Goal: Transaction & Acquisition: Purchase product/service

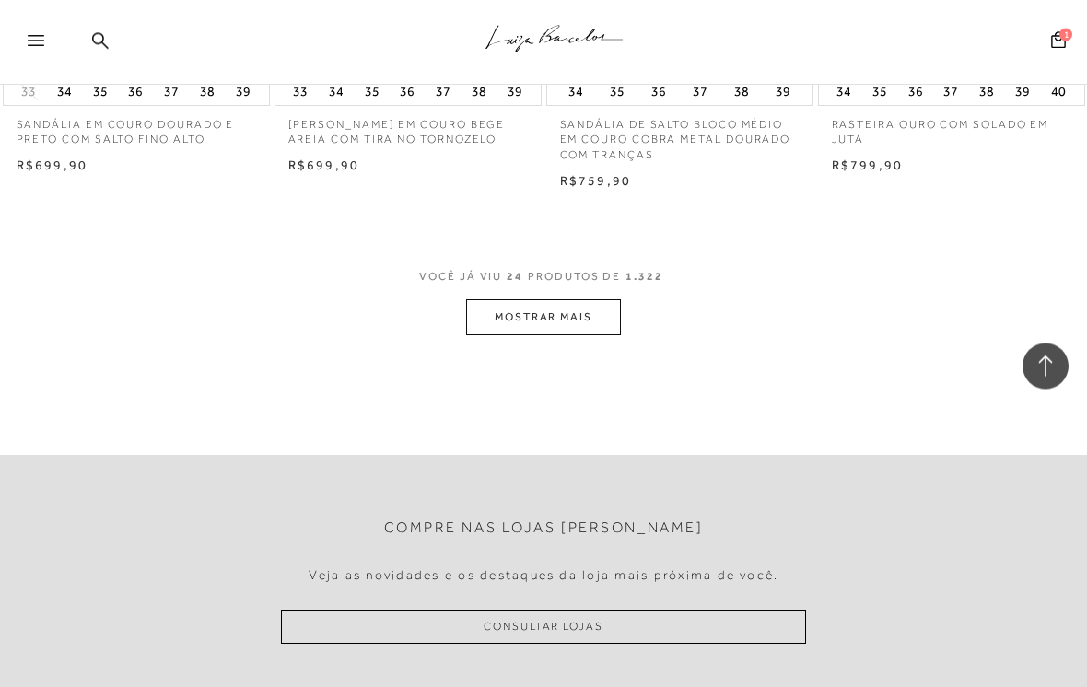
scroll to position [3121, 0]
click at [579, 304] on button "MOSTRAR MAIS" at bounding box center [543, 317] width 155 height 36
click at [578, 304] on div "Loading..." at bounding box center [543, 343] width 1087 height 687
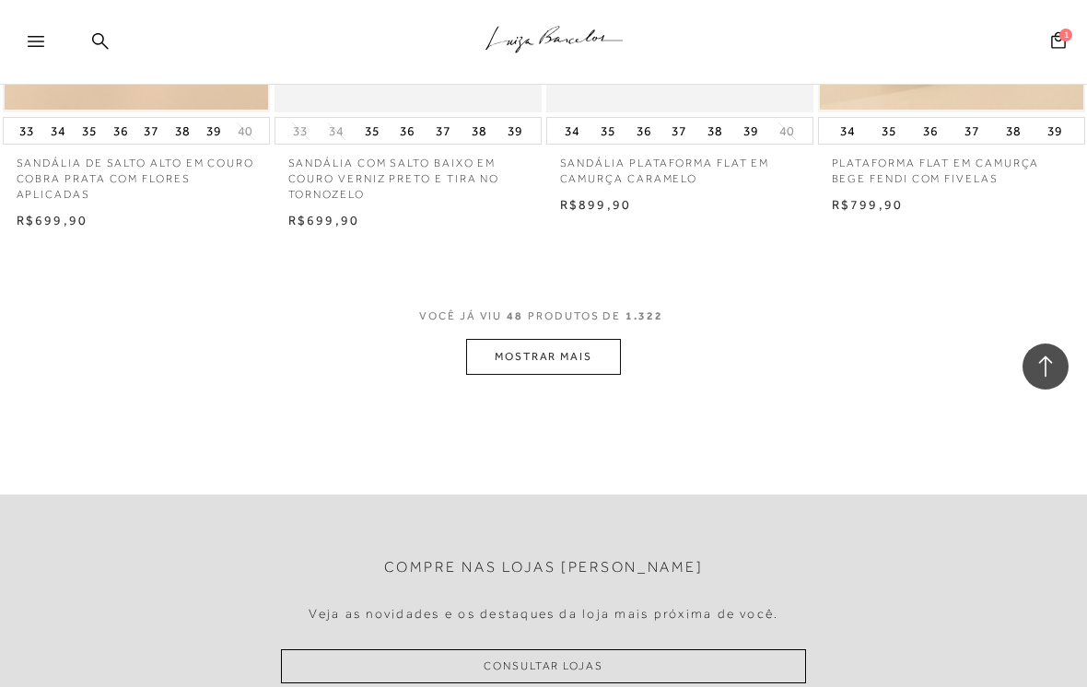
scroll to position [6402, 0]
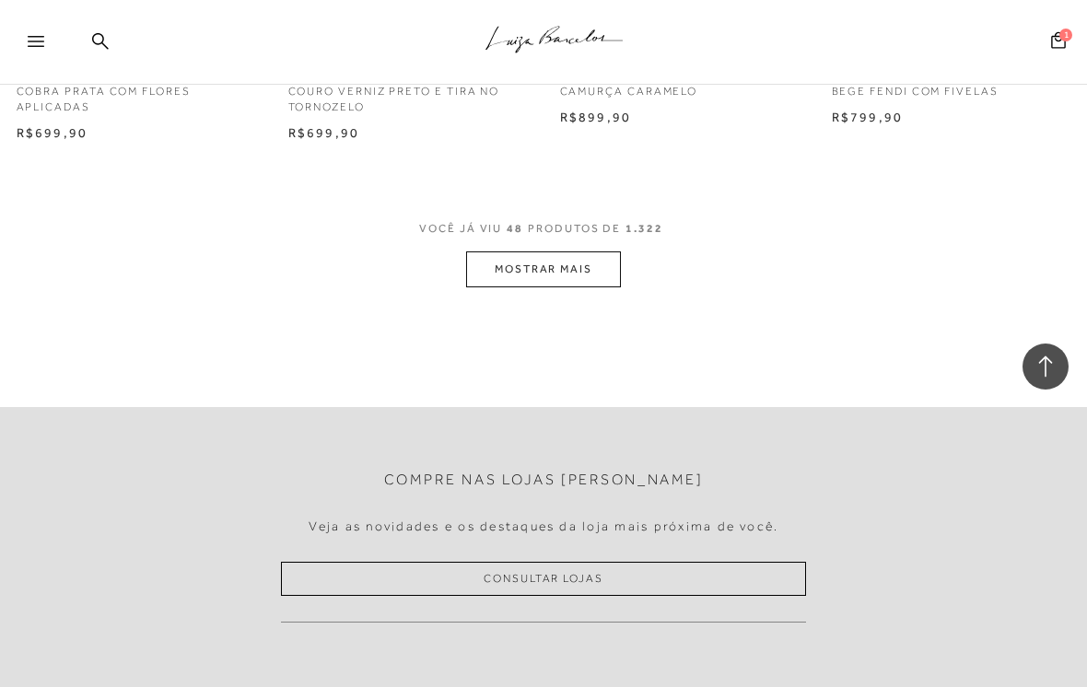
click at [522, 251] on button "MOSTRAR MAIS" at bounding box center [543, 269] width 155 height 36
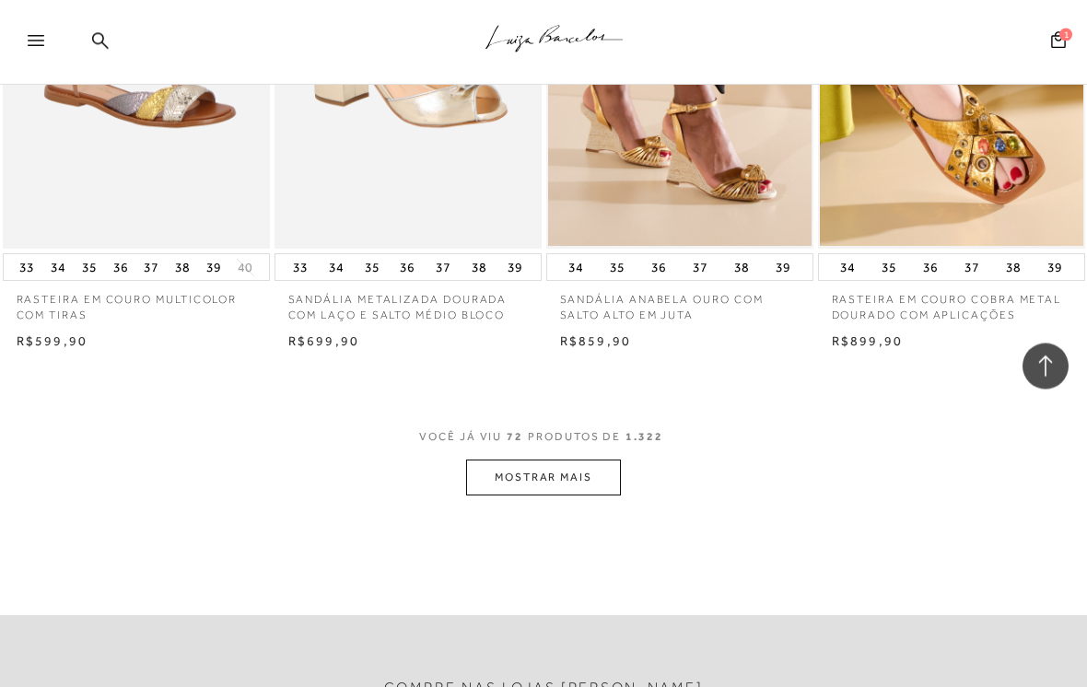
scroll to position [9392, 0]
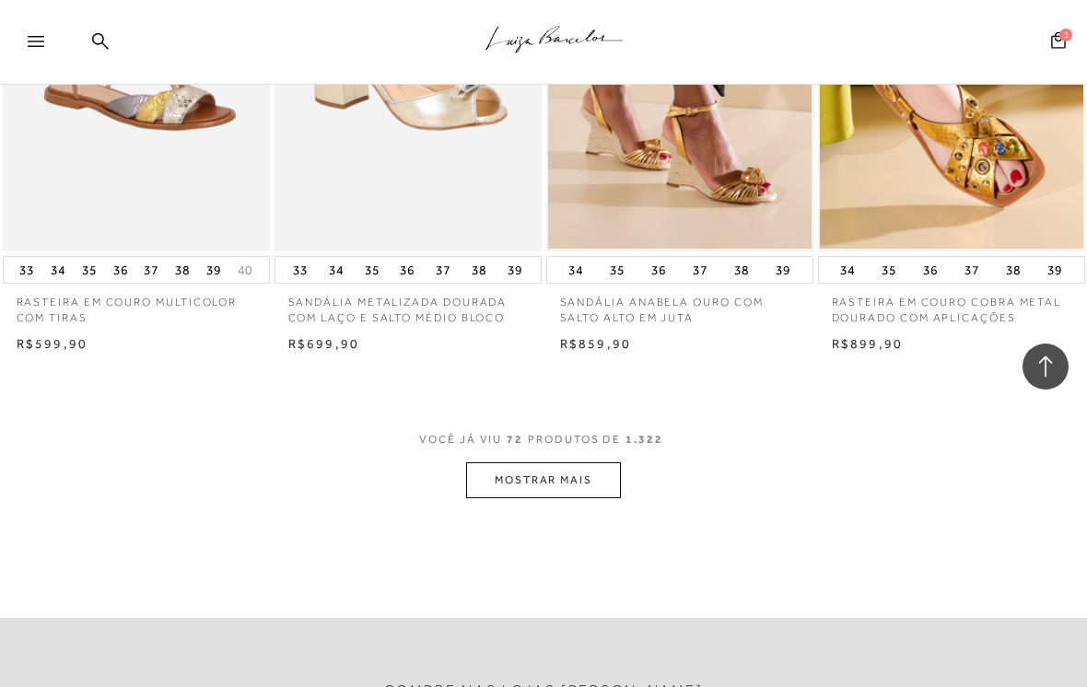
click at [505, 462] on button "MOSTRAR MAIS" at bounding box center [543, 480] width 155 height 36
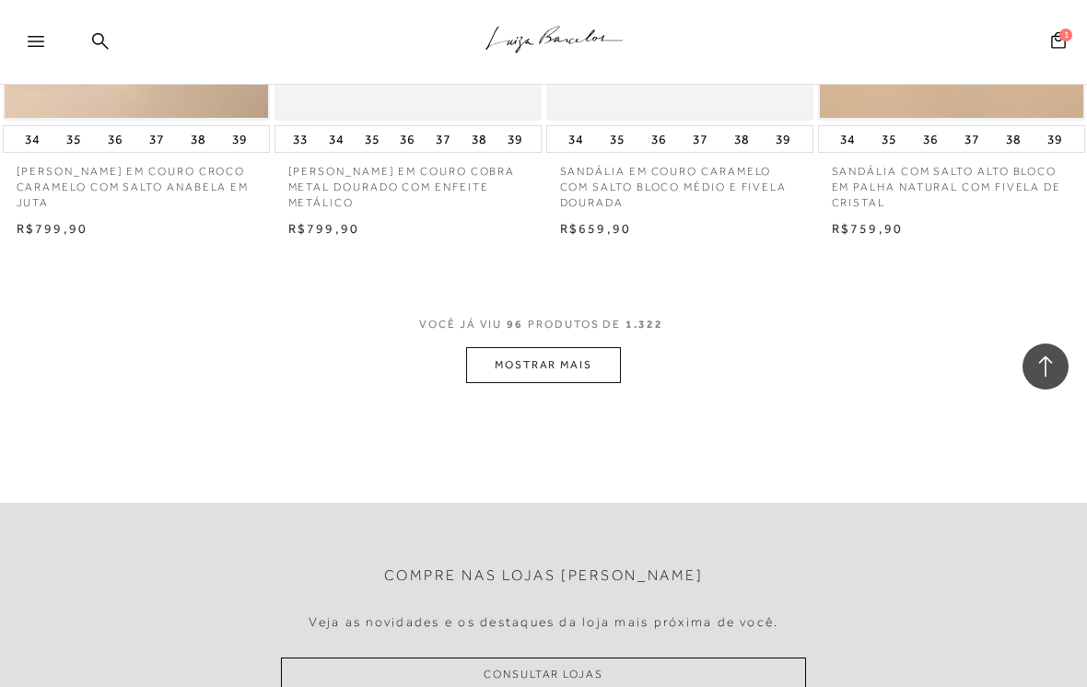
scroll to position [12747, 0]
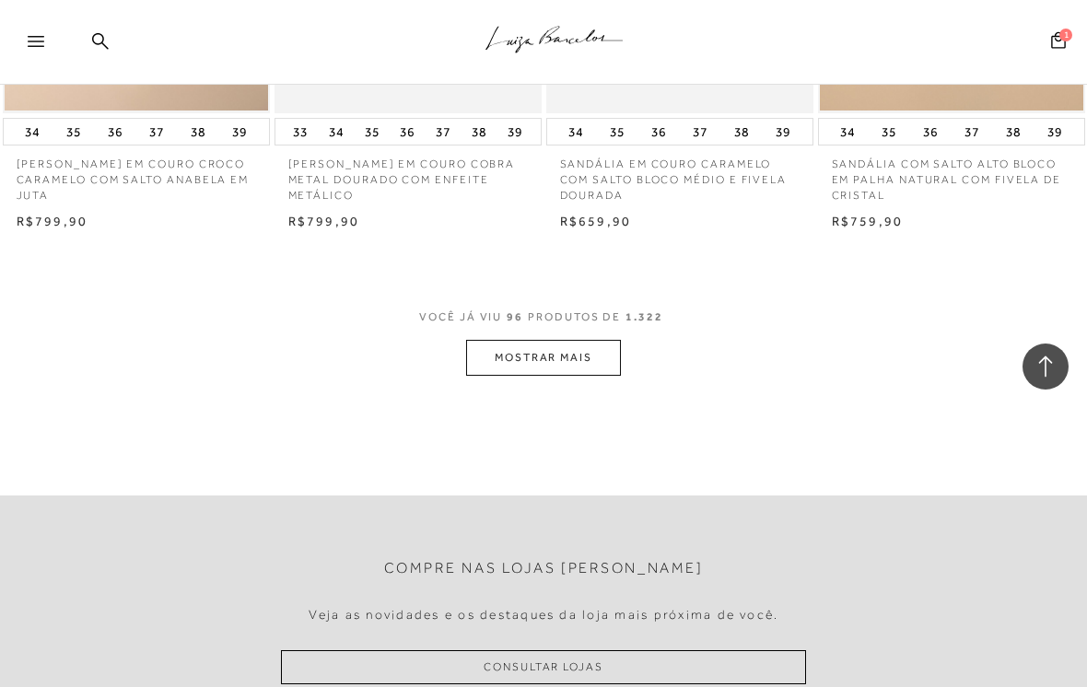
click at [542, 340] on button "MOSTRAR MAIS" at bounding box center [543, 358] width 155 height 36
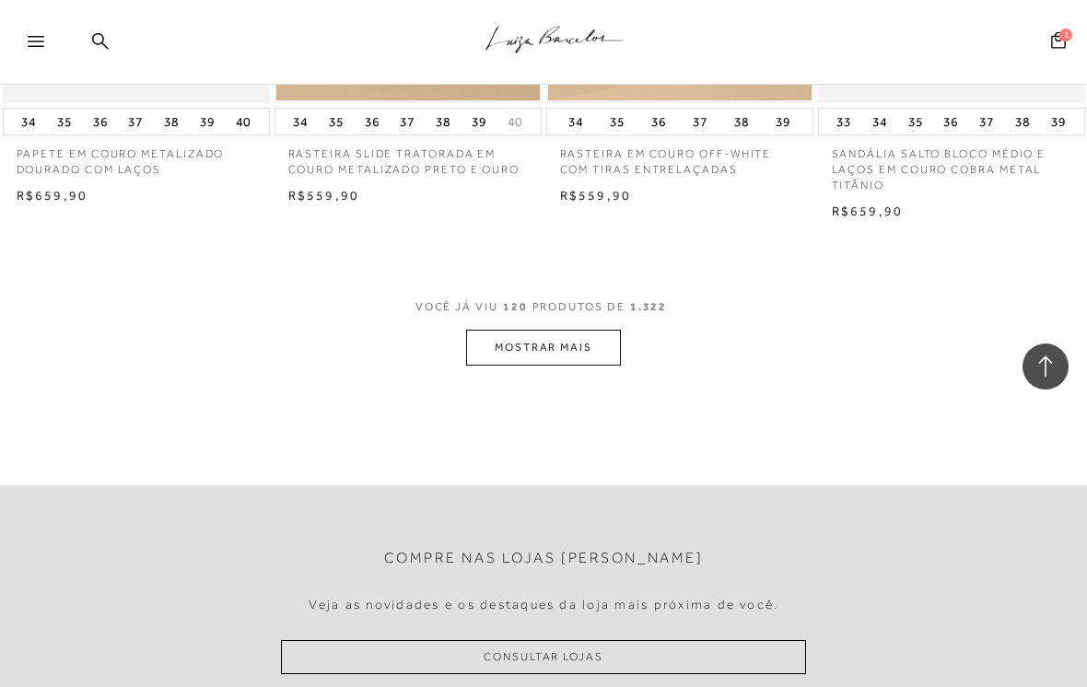
scroll to position [16011, 0]
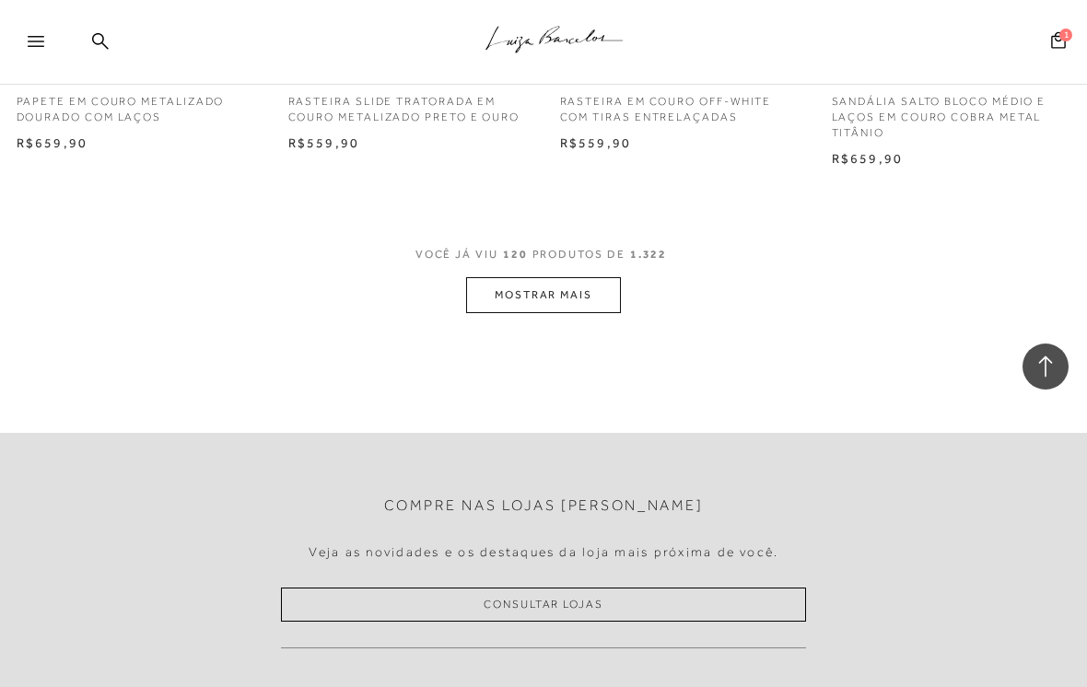
click at [525, 277] on button "MOSTRAR MAIS" at bounding box center [543, 295] width 155 height 36
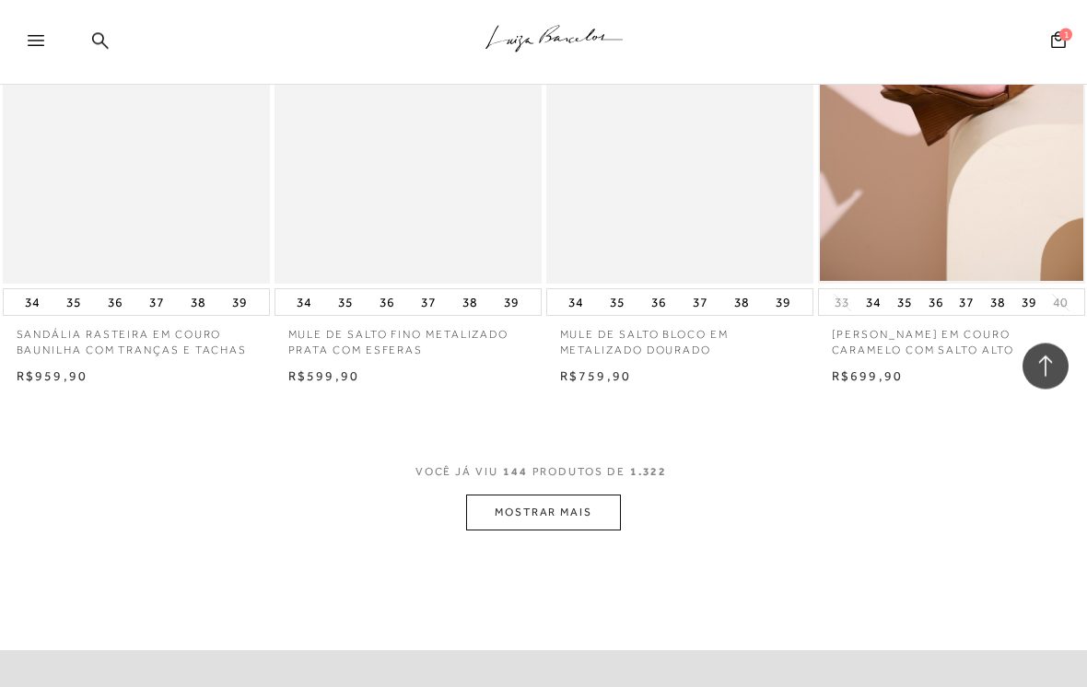
scroll to position [19081, 0]
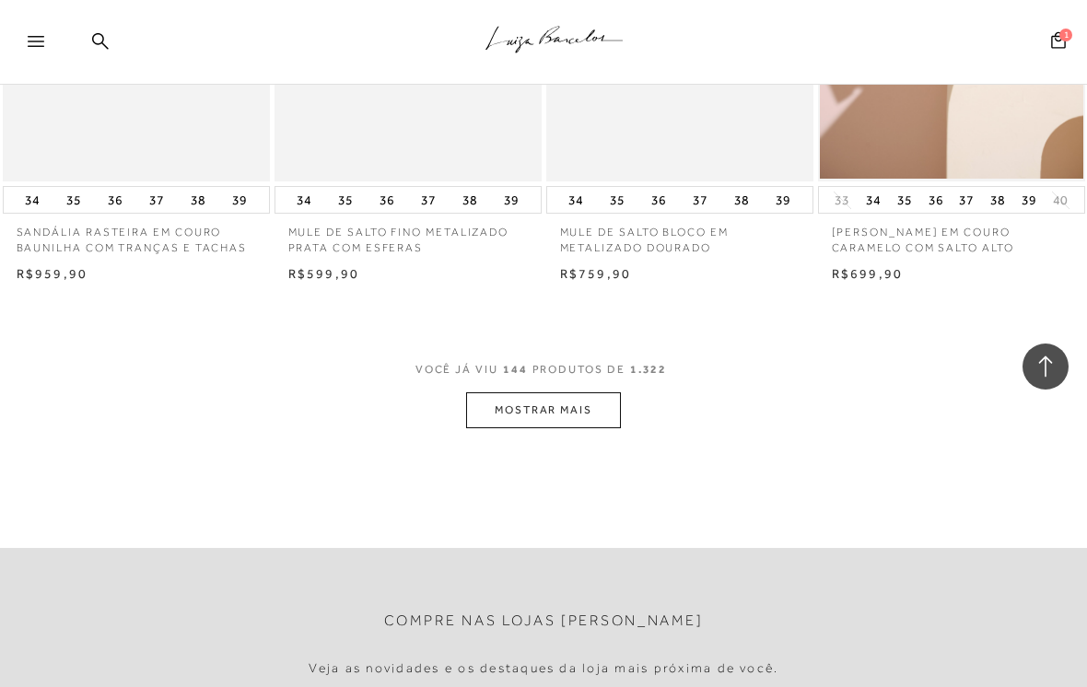
click at [525, 392] on button "MOSTRAR MAIS" at bounding box center [543, 410] width 155 height 36
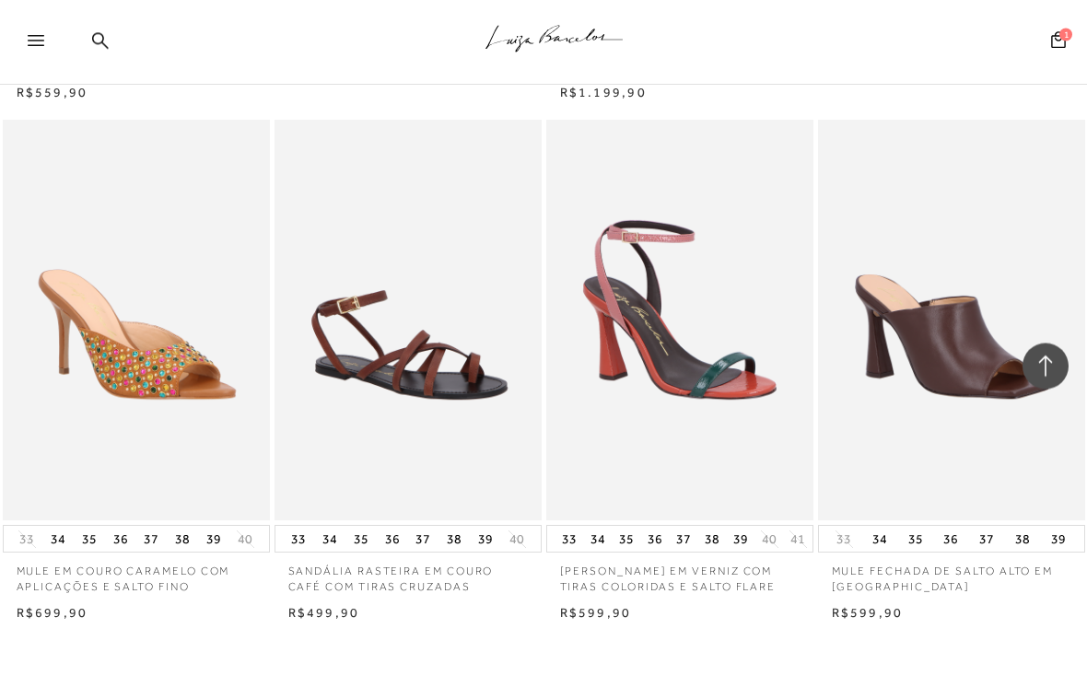
scroll to position [21955, 0]
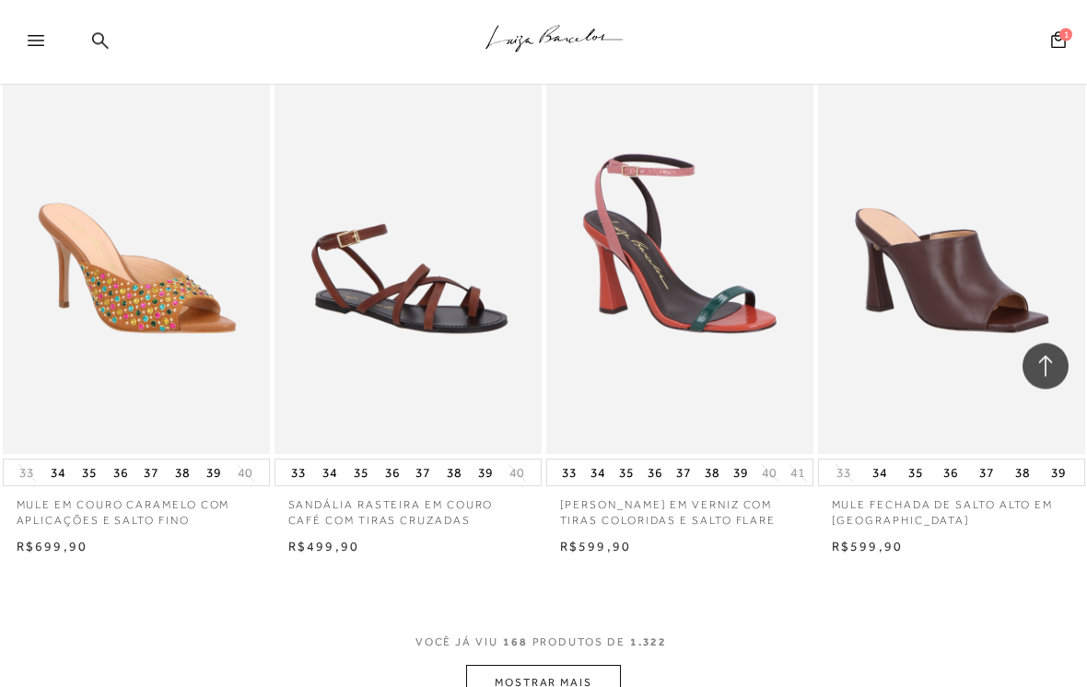
click at [520, 666] on button "MOSTRAR MAIS" at bounding box center [543, 684] width 155 height 36
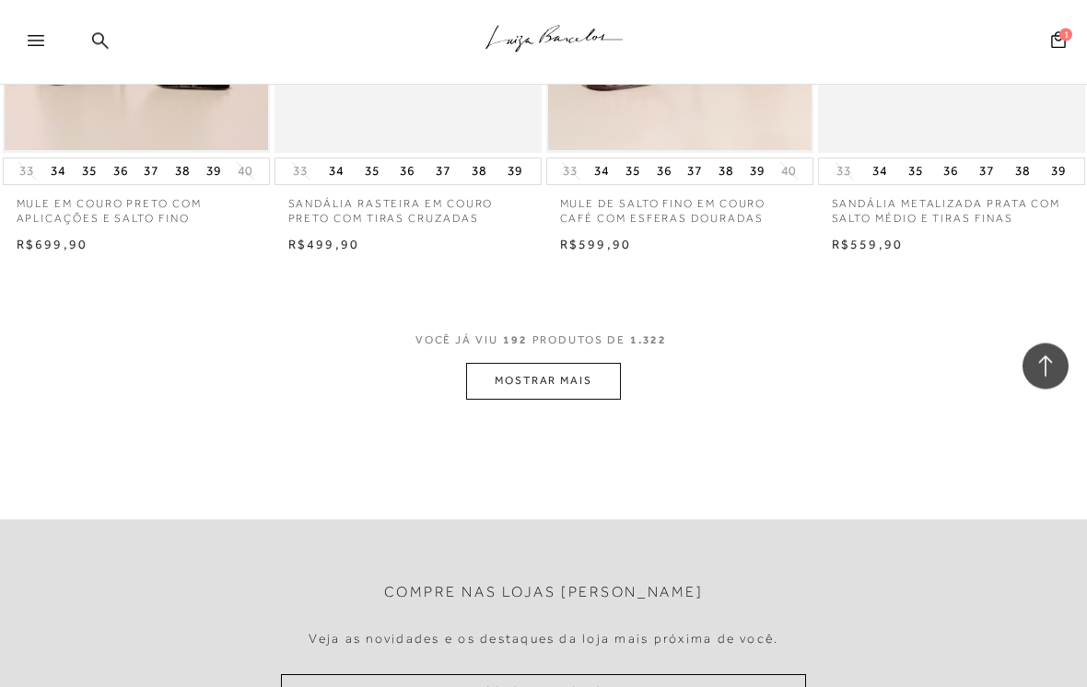
scroll to position [25513, 0]
click at [517, 363] on button "MOSTRAR MAIS" at bounding box center [543, 381] width 155 height 36
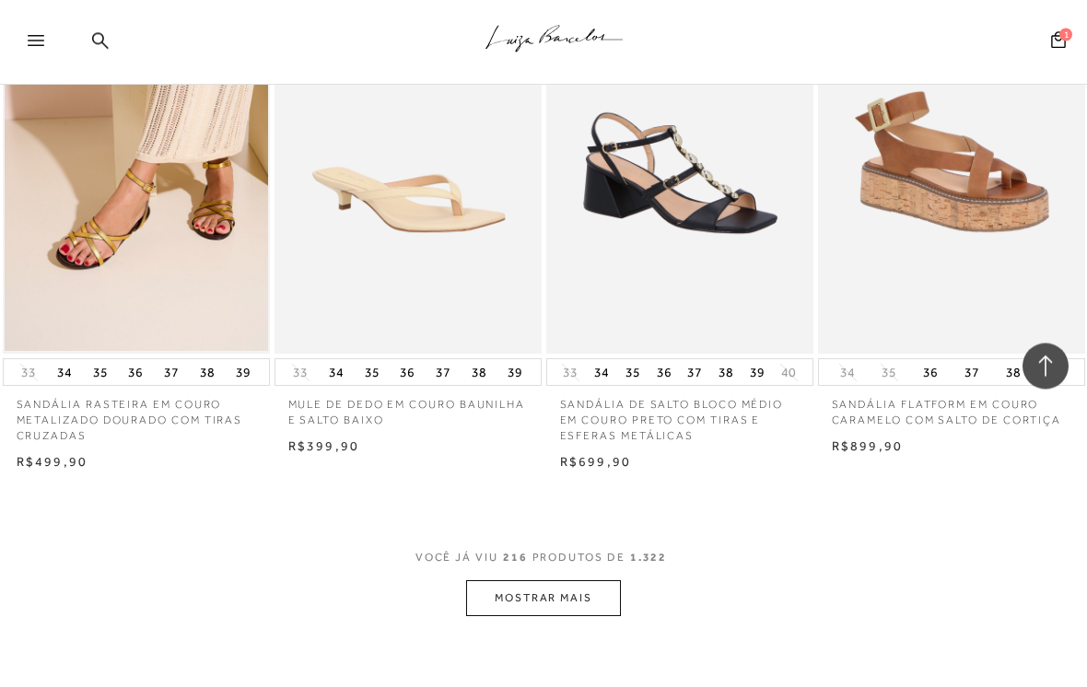
scroll to position [28529, 0]
click at [525, 579] on button "MOSTRAR MAIS" at bounding box center [543, 597] width 155 height 36
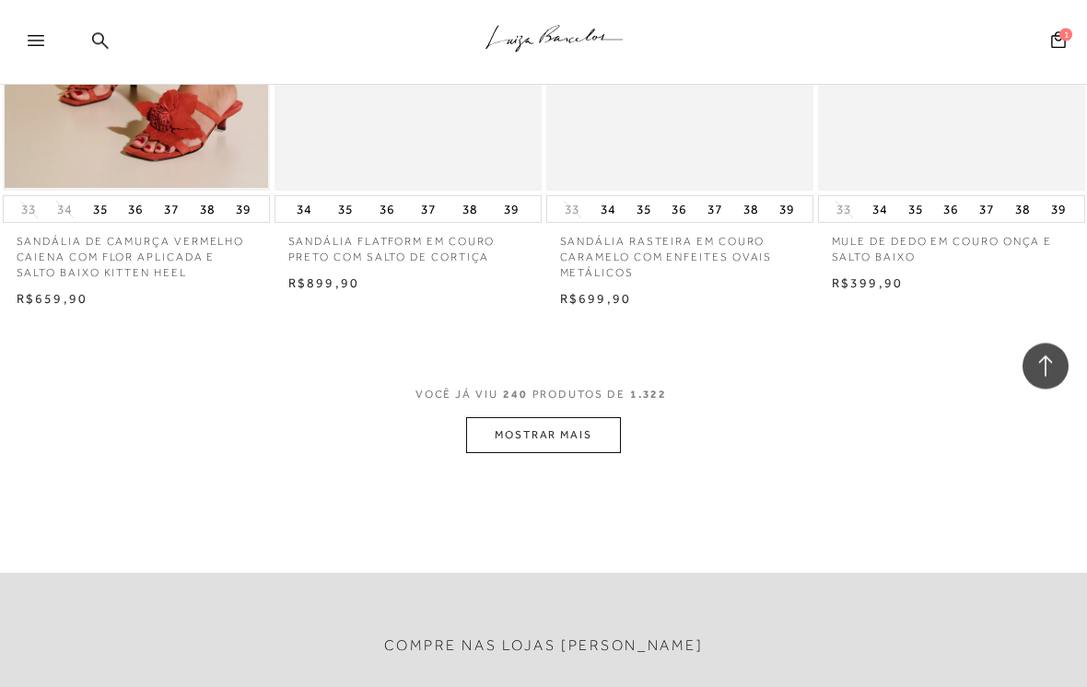
scroll to position [31908, 0]
click at [530, 417] on button "MOSTRAR MAIS" at bounding box center [543, 435] width 155 height 36
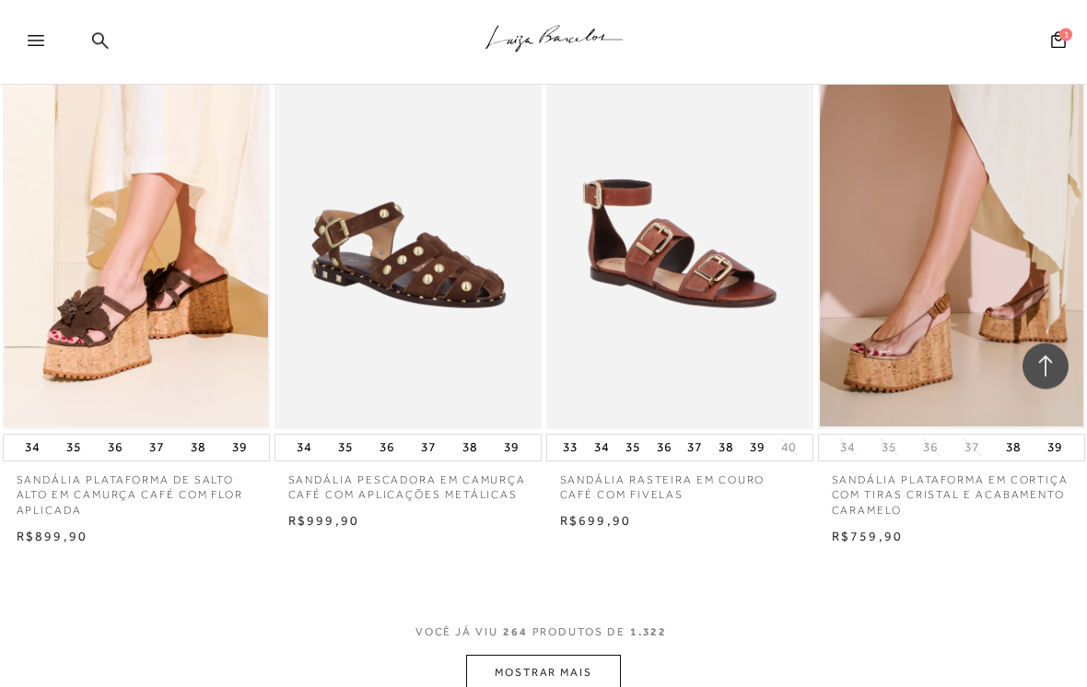
scroll to position [34872, 0]
click at [548, 655] on button "MOSTRAR MAIS" at bounding box center [543, 673] width 155 height 36
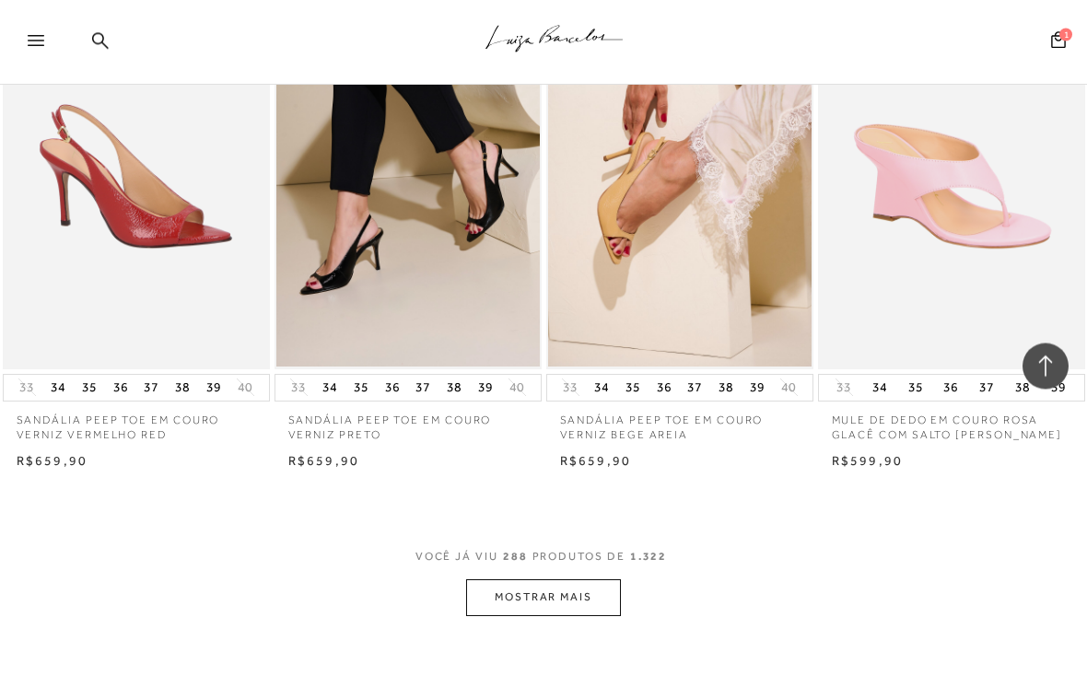
scroll to position [38134, 0]
click at [508, 579] on button "MOSTRAR MAIS" at bounding box center [543, 597] width 155 height 36
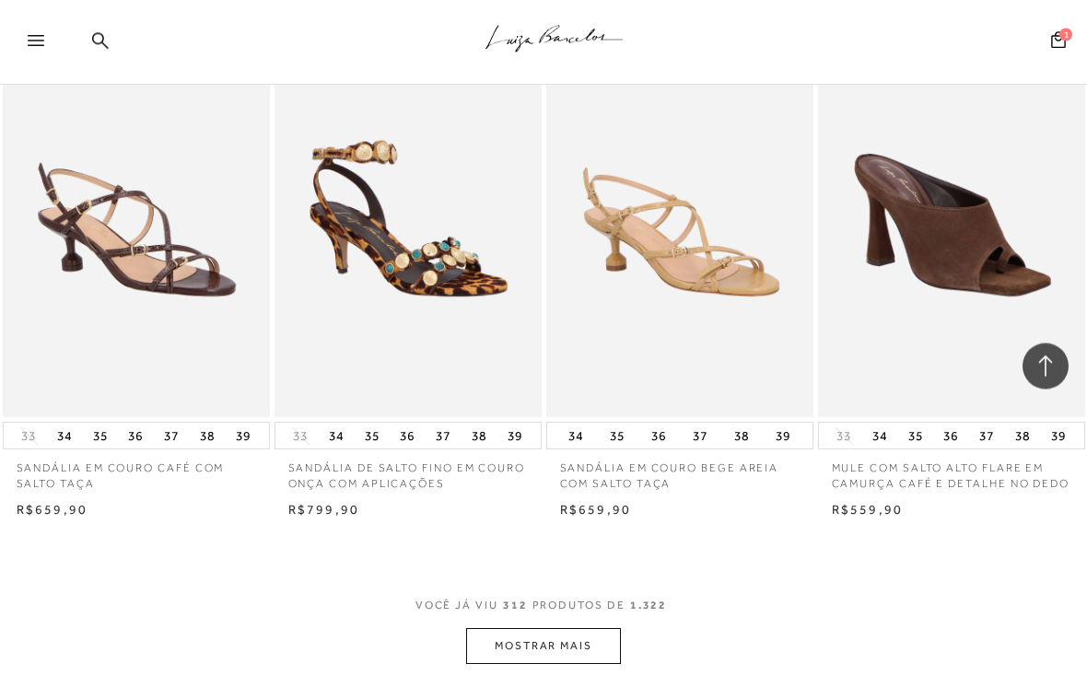
scroll to position [41237, 0]
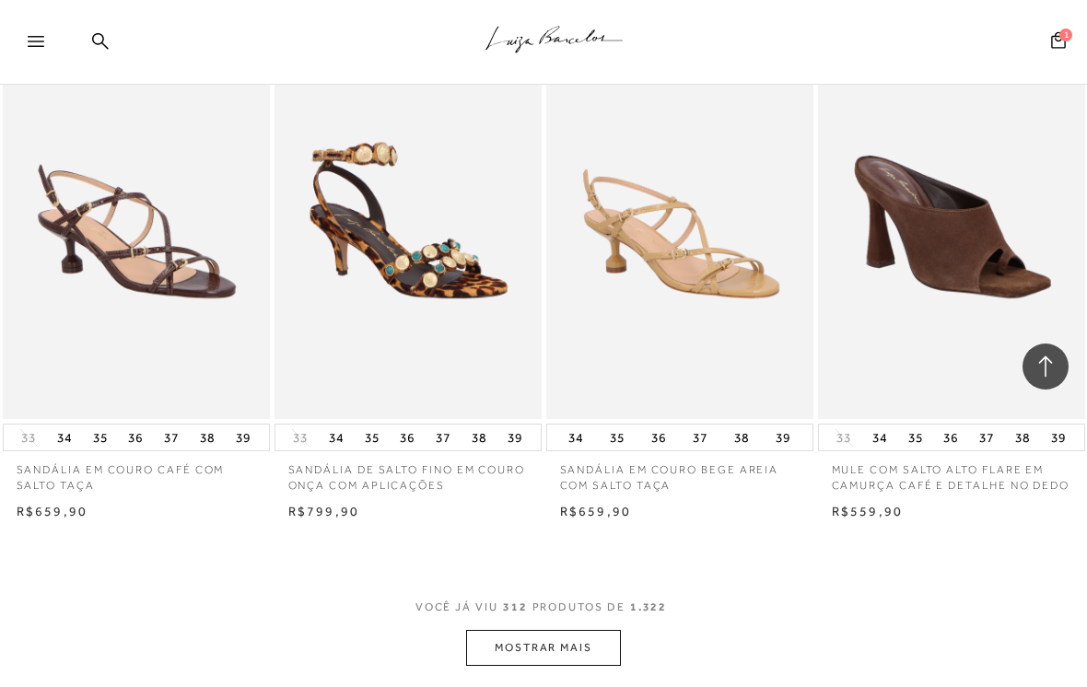
click at [541, 630] on button "MOSTRAR MAIS" at bounding box center [543, 648] width 155 height 36
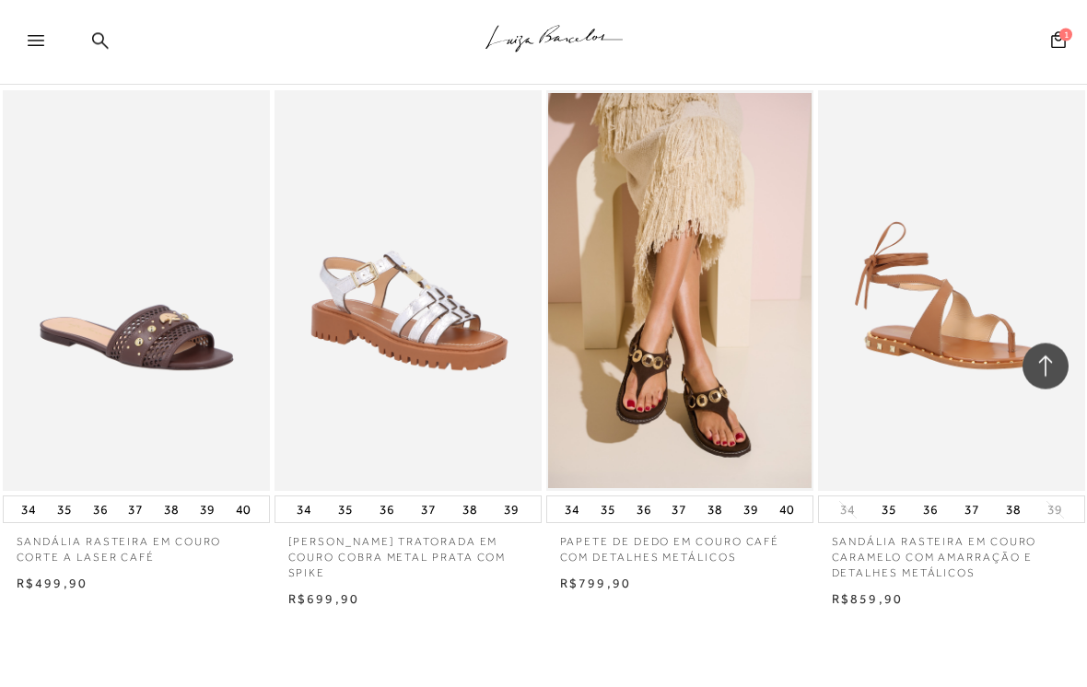
scroll to position [44384, 0]
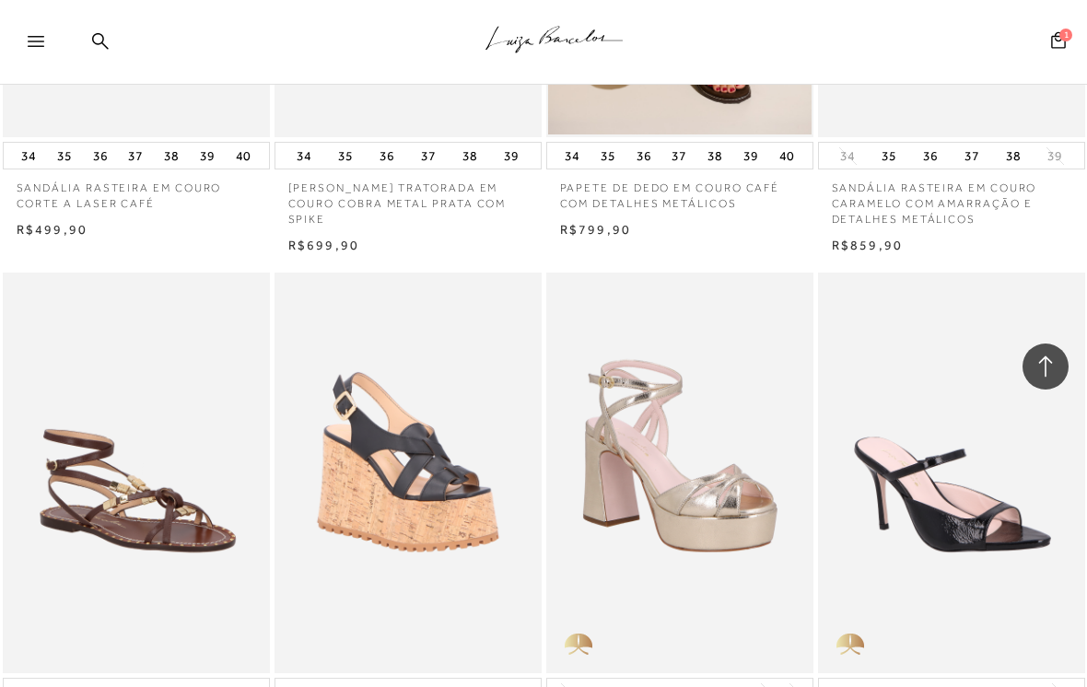
scroll to position [44735, 0]
click at [642, 328] on img at bounding box center [680, 474] width 265 height 401
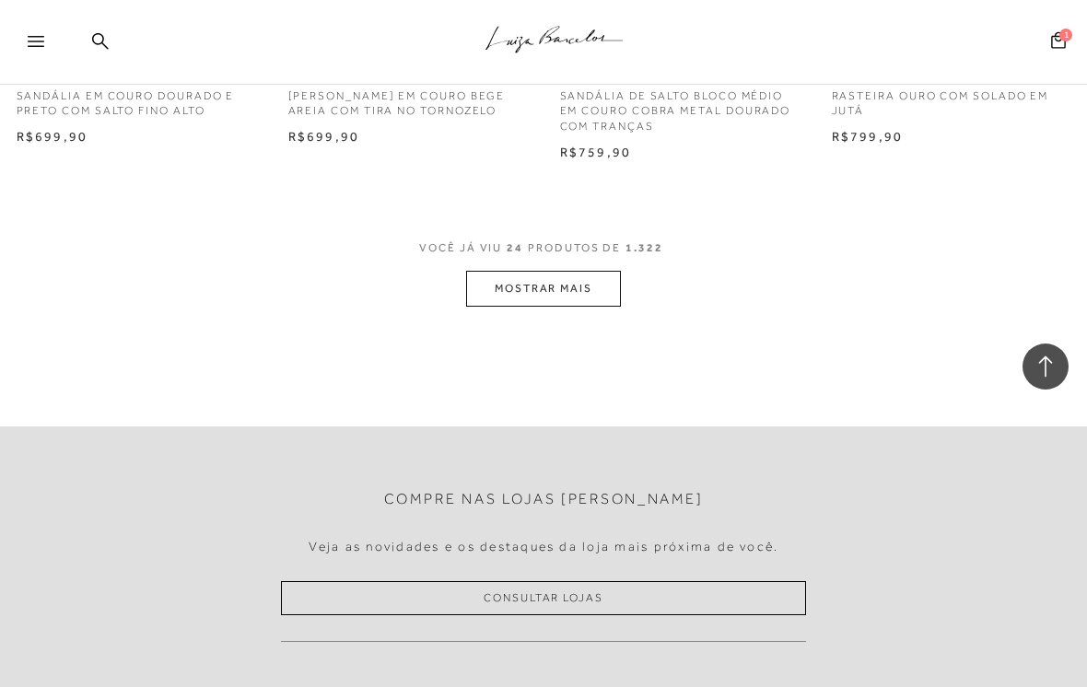
scroll to position [3149, 0]
click at [550, 272] on button "MOSTRAR MAIS" at bounding box center [543, 290] width 155 height 36
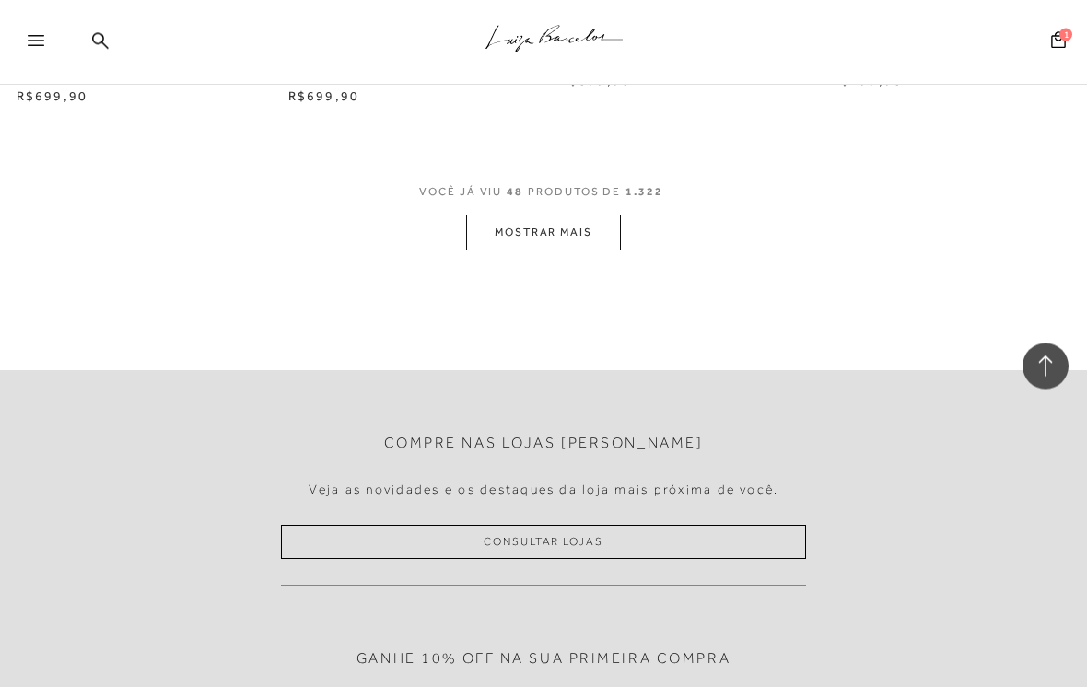
scroll to position [6438, 0]
click at [532, 215] on button "MOSTRAR MAIS" at bounding box center [543, 233] width 155 height 36
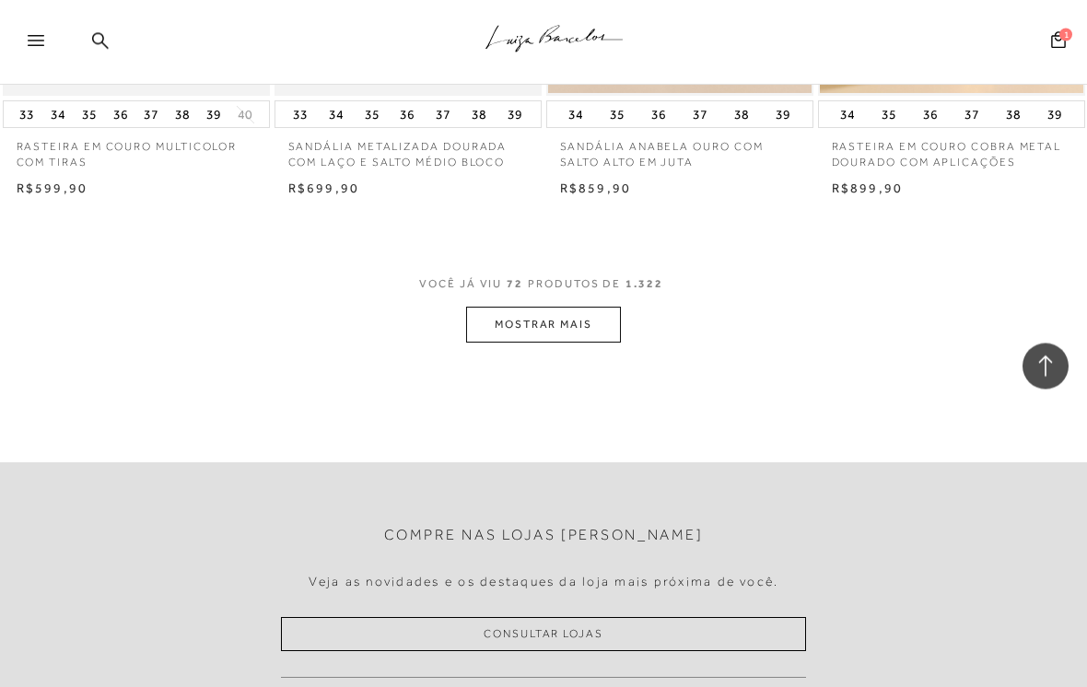
scroll to position [9562, 0]
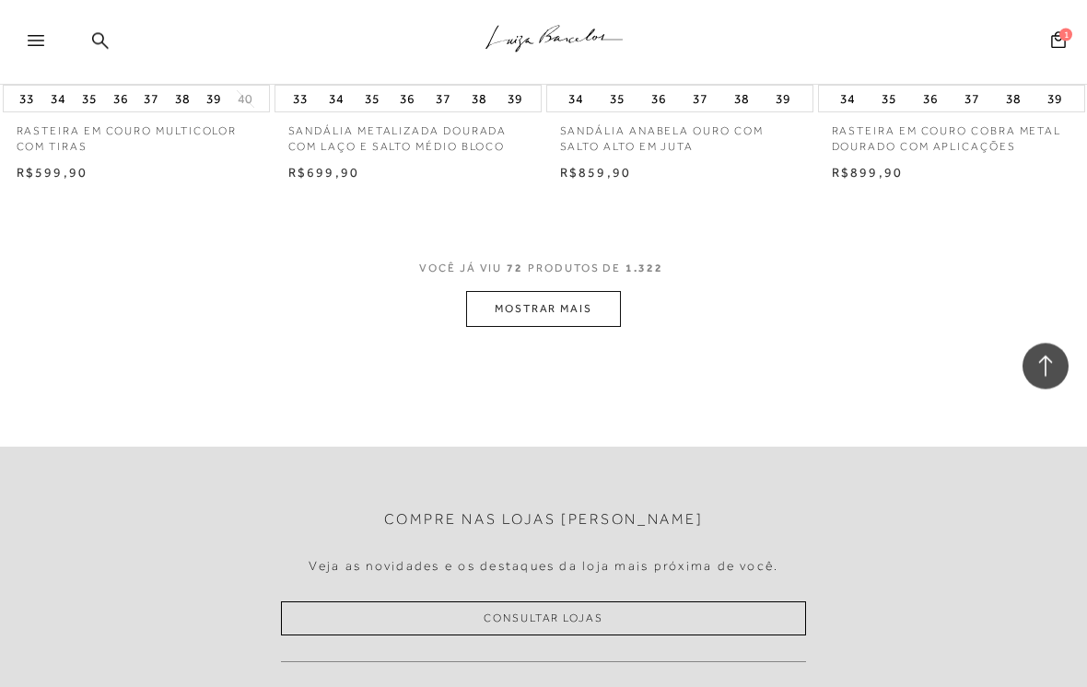
click at [539, 292] on button "MOSTRAR MAIS" at bounding box center [543, 310] width 155 height 36
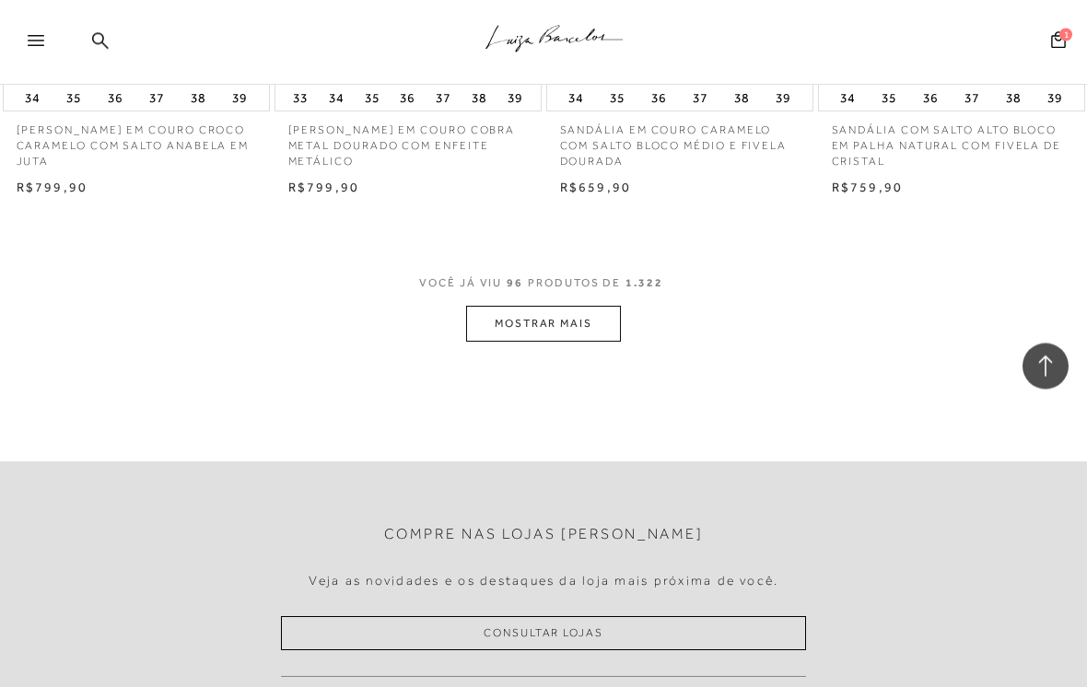
scroll to position [12780, 0]
click at [521, 307] on button "MOSTRAR MAIS" at bounding box center [543, 325] width 155 height 36
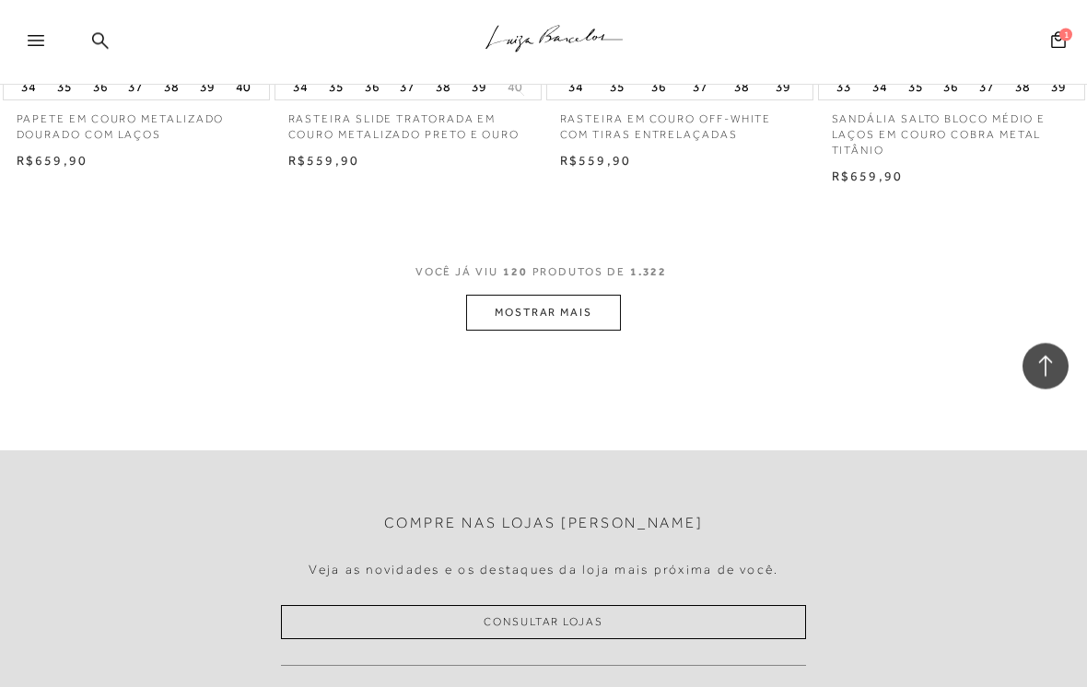
scroll to position [15993, 0]
click at [532, 295] on button "MOSTRAR MAIS" at bounding box center [543, 313] width 155 height 36
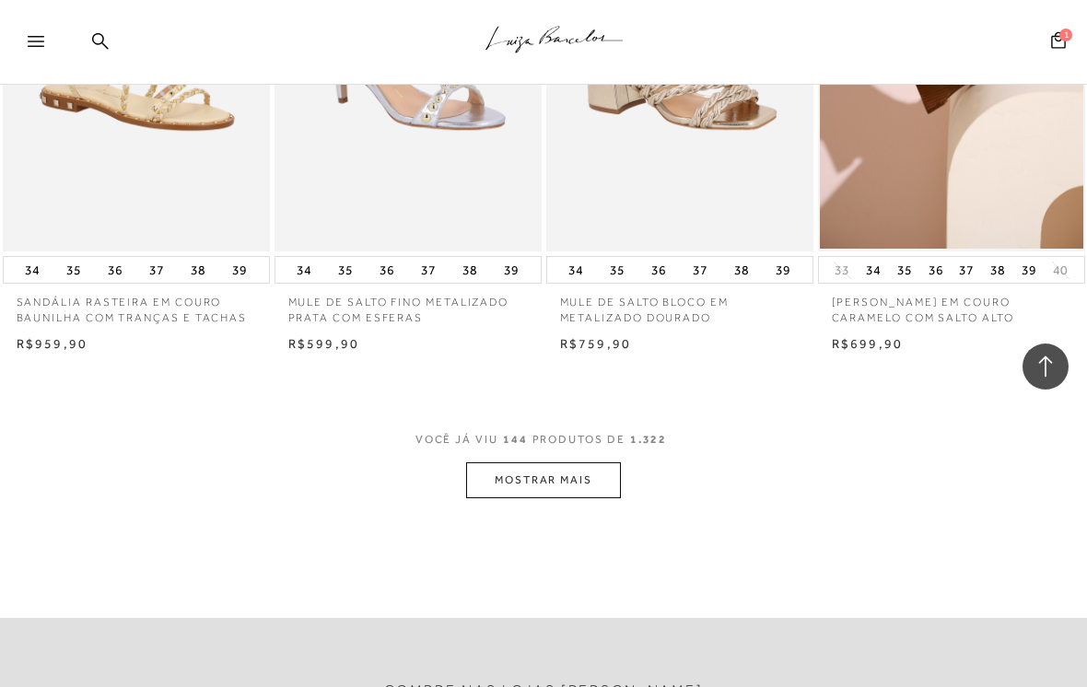
scroll to position [19053, 0]
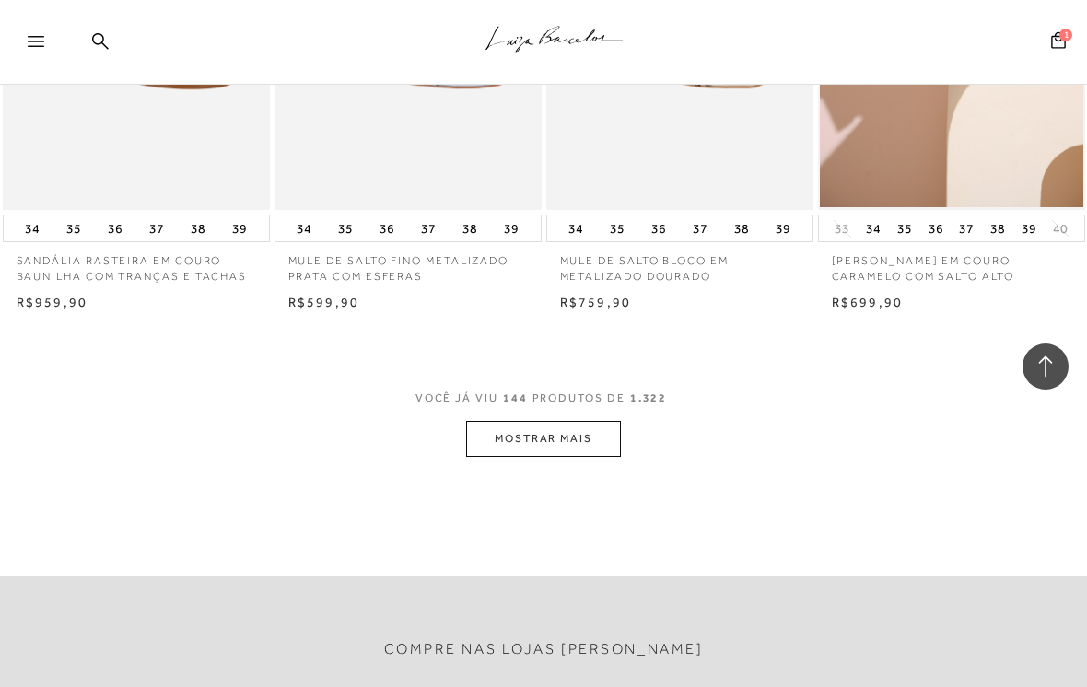
click at [537, 421] on button "MOSTRAR MAIS" at bounding box center [543, 439] width 155 height 36
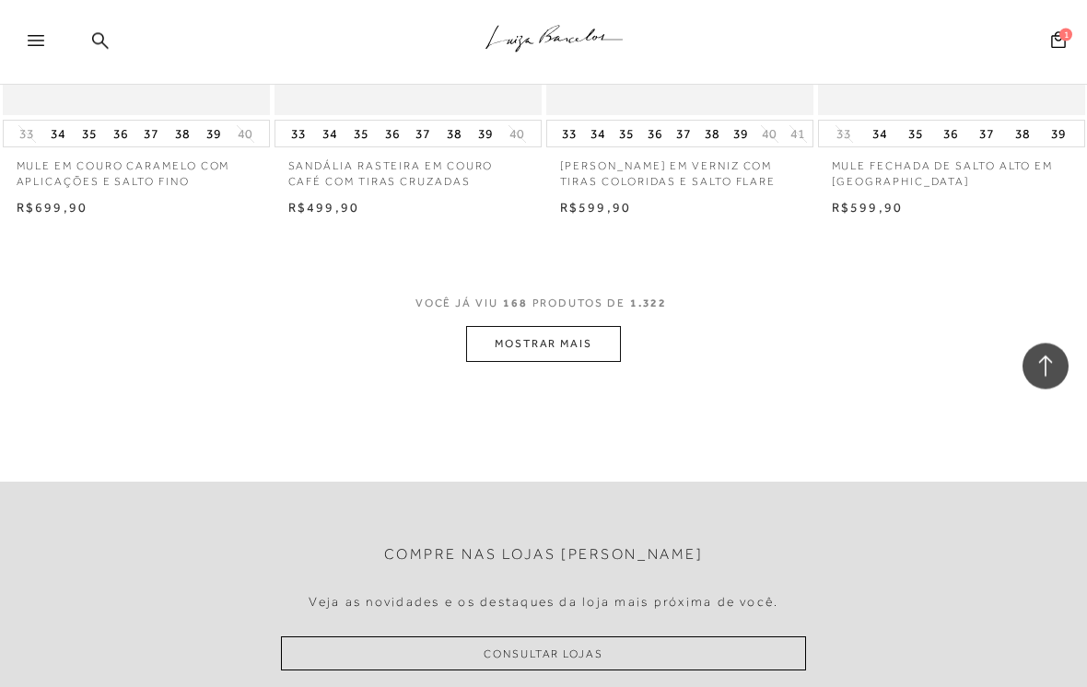
scroll to position [22349, 0]
click at [511, 326] on button "MOSTRAR MAIS" at bounding box center [543, 344] width 155 height 36
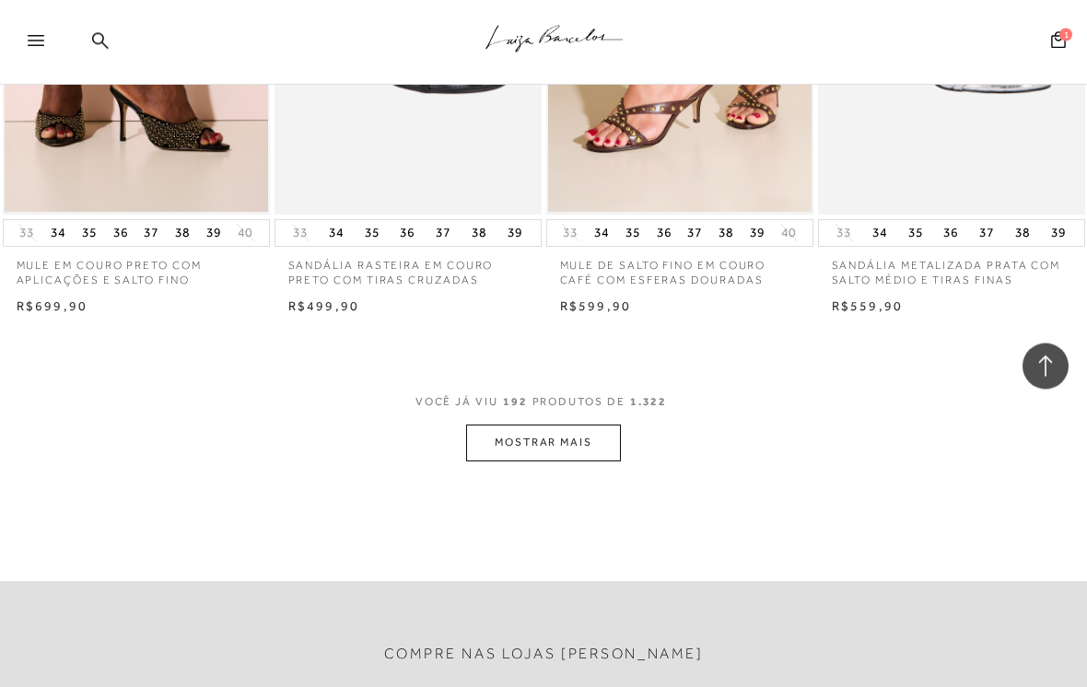
scroll to position [25443, 0]
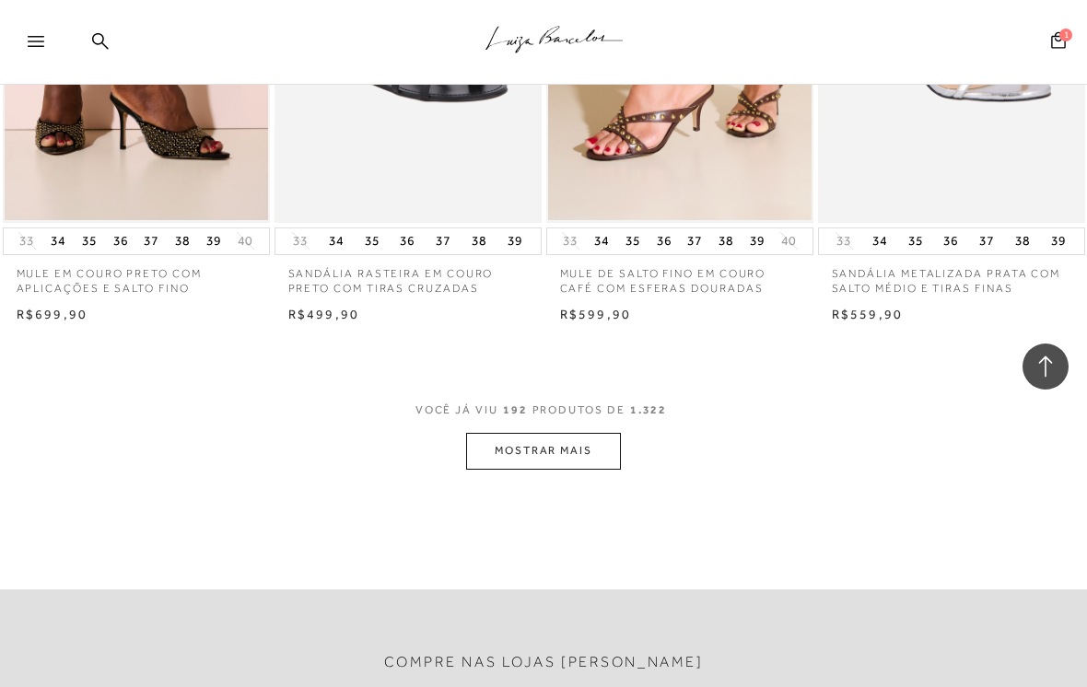
click at [525, 433] on button "MOSTRAR MAIS" at bounding box center [543, 451] width 155 height 36
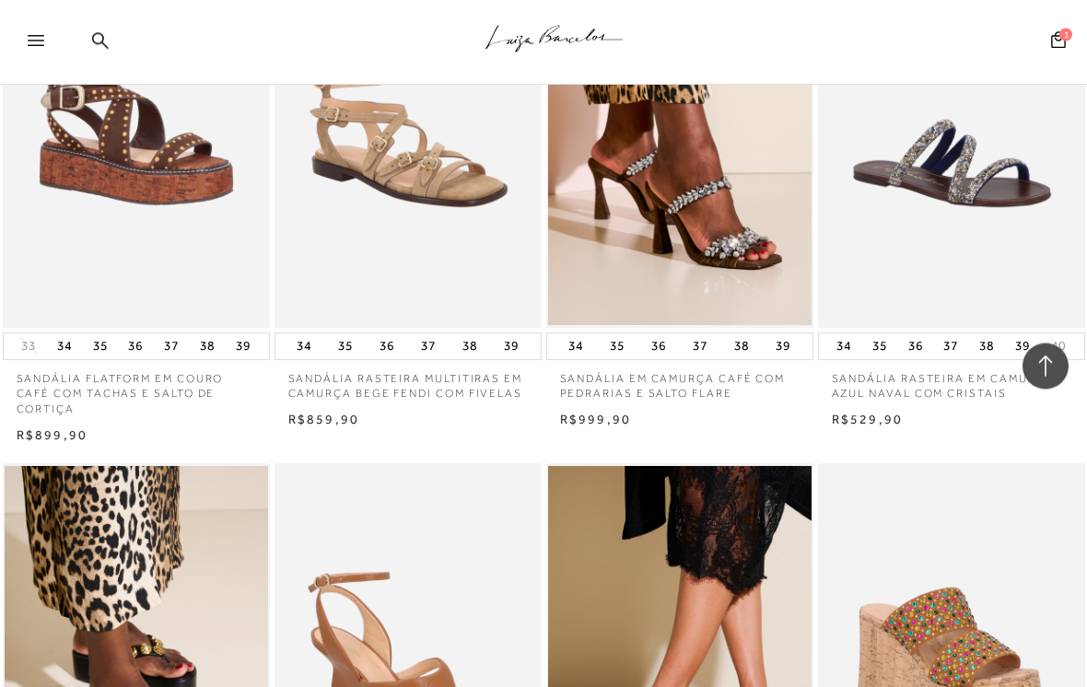
scroll to position [26522, 0]
